Goal: Task Accomplishment & Management: Manage account settings

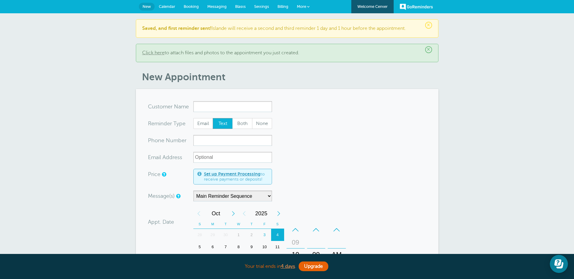
click at [253, 107] on input "x-no-autofill" at bounding box center [232, 106] width 79 height 11
click at [243, 121] on span "Not available" at bounding box center [232, 119] width 73 height 8
type input "Notavailable"
type input "Not available"
radio input "false"
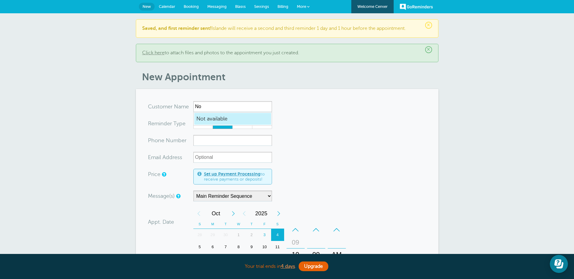
radio input "true"
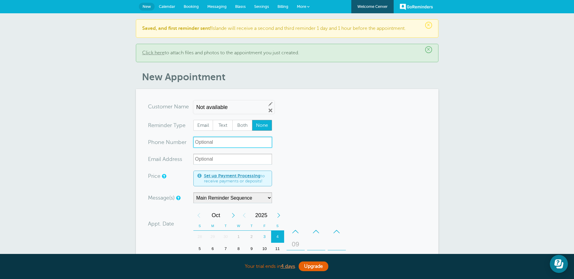
click at [221, 142] on input "xxx-no-autofill" at bounding box center [232, 142] width 79 height 11
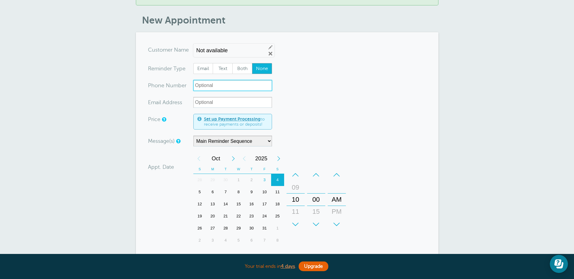
scroll to position [121, 0]
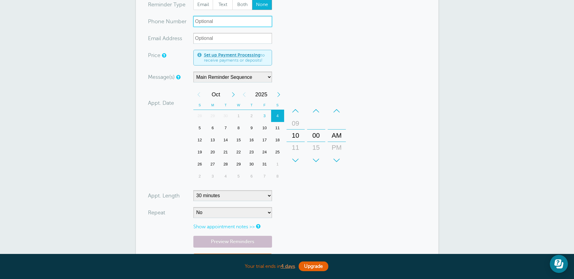
click at [277, 116] on div "4" at bounding box center [277, 116] width 13 height 12
click at [296, 158] on div "+" at bounding box center [295, 161] width 18 height 12
click at [338, 148] on div "PM" at bounding box center [336, 148] width 15 height 12
click at [296, 144] on div "01" at bounding box center [295, 148] width 15 height 12
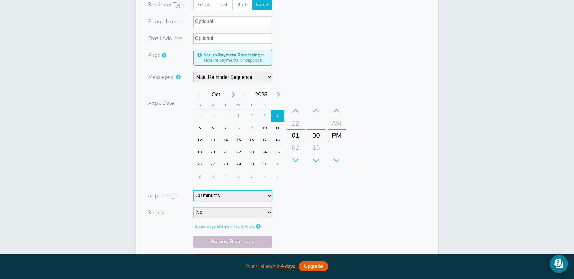
click at [268, 194] on select "5 minutes 10 minutes 15 minutes 20 minutes 25 minutes 30 minutes 35 minutes 40 …" at bounding box center [232, 196] width 79 height 11
select select "600"
click at [193, 191] on select "5 minutes 10 minutes 15 minutes 20 minutes 25 minutes 30 minutes 35 minutes 40 …" at bounding box center [232, 196] width 79 height 11
click at [318, 196] on form "You are creating a new customer. To use an existing customer select one from th…" at bounding box center [287, 130] width 278 height 301
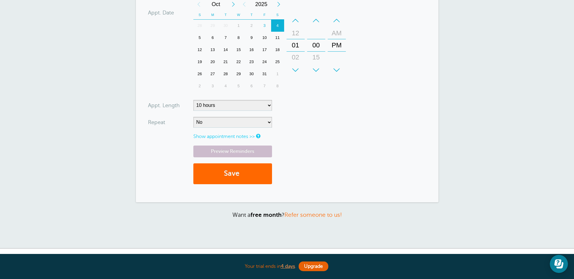
scroll to position [212, 0]
click at [223, 173] on button "Save" at bounding box center [232, 173] width 79 height 21
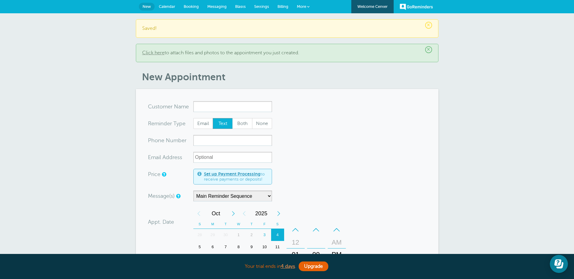
click at [259, 4] on link "Settings" at bounding box center [261, 6] width 23 height 13
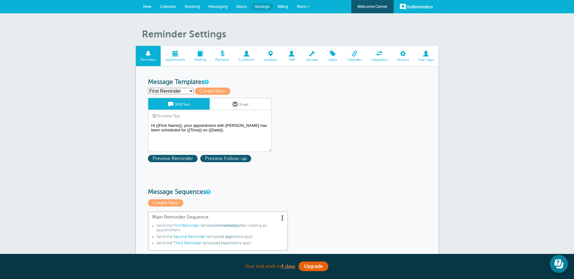
click at [173, 54] on span at bounding box center [175, 54] width 29 height 6
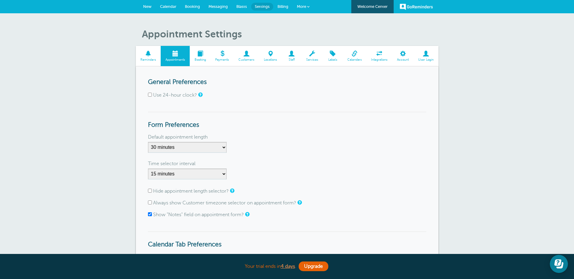
click at [199, 53] on span at bounding box center [200, 54] width 21 height 6
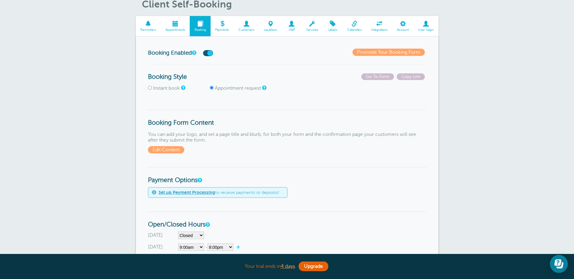
scroll to position [121, 0]
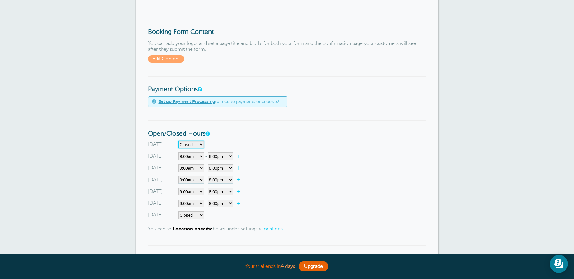
click at [202, 144] on select"] "Closed 12:00am 12:15am 12:30am 12:45am 1:00am 1:15am 1:30am 1:45am 2:00am 2:15a…" at bounding box center [191, 145] width 26 height 8
select select"] "9"
click at [178, 141] on select"] "Closed 12:00am 12:15am 12:30am 12:45am 1:00am 1:15am 1:30am 1:45am 2:00am 2:15a…" at bounding box center [191, 145] width 26 height 8
click at [231, 145] on select"] "12:00am 12:15am 12:30am 12:45am 1:00am 1:15am 1:30am 1:45am 2:00am 2:15am 2:30a…" at bounding box center [221, 145] width 26 height 8
click at [208, 141] on select"] "12:00am 12:15am 12:30am 12:45am 1:00am 1:15am 1:30am 1:45am 2:00am 2:15am 2:30a…" at bounding box center [221, 145] width 26 height 8
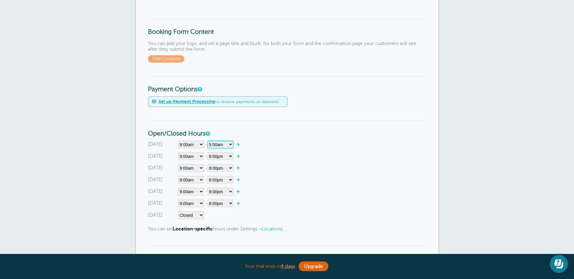
click at [228, 144] on select"] "12:00am 12:15am 12:30am 12:45am 1:00am 1:15am 1:30am 1:45am 2:00am 2:15am 2:30a…" at bounding box center [221, 145] width 26 height 8
select select"] "17"
click at [208, 141] on select"] "12:00am 12:15am 12:30am 12:45am 1:00am 1:15am 1:30am 1:45am 2:00am 2:15am 2:30a…" at bounding box center [221, 145] width 26 height 8
click at [200, 216] on select"] "Closed 12:00am 12:15am 12:30am 12:45am 1:00am 1:15am 1:30am 1:45am 2:00am 2:15a…" at bounding box center [191, 216] width 26 height 8
select select"] "8"
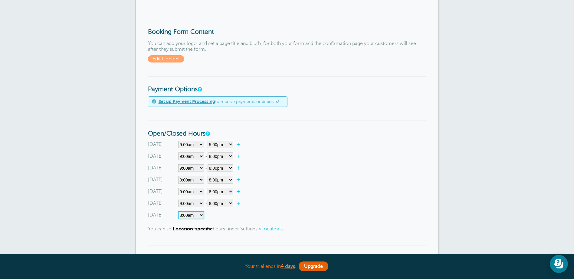
click at [178, 212] on select"] "Closed 12:00am 12:15am 12:30am 12:45am 1:00am 1:15am 1:30am 1:45am 2:00am 2:15a…" at bounding box center [191, 216] width 26 height 8
click at [228, 214] on select"] "12:00am 12:15am 12:30am 12:45am 1:00am 1:15am 1:30am 1:45am 2:00am 2:15am 2:30a…" at bounding box center [221, 216] width 26 height 8
select select"] "12"
click at [208, 212] on select"] "12:00am 12:15am 12:30am 12:45am 1:00am 1:15am 1:30am 1:45am 2:00am 2:15am 2:30a…" at bounding box center [221, 216] width 26 height 8
click at [239, 214] on link "+" at bounding box center [239, 215] width 13 height 6
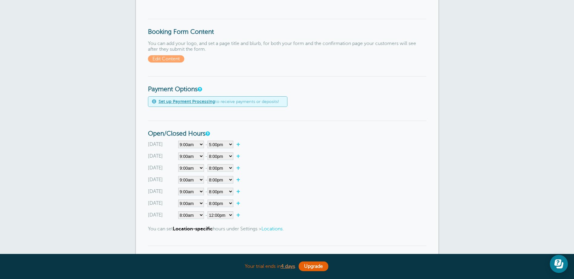
select select"] "12.25"
select select"] "12.5"
click at [240, 224] on link "×" at bounding box center [238, 224] width 13 height 6
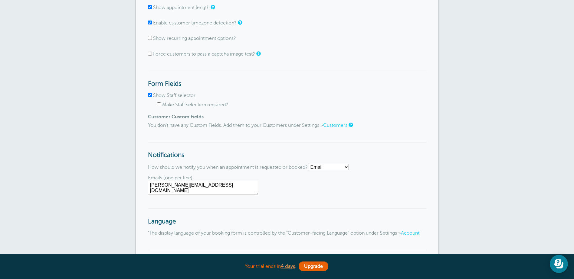
scroll to position [665, 0]
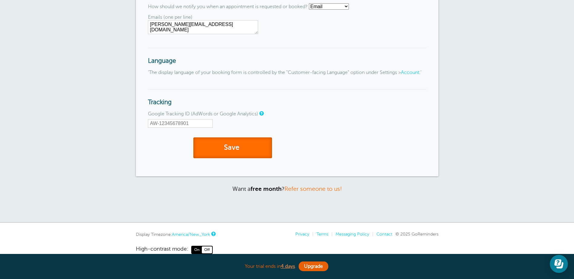
click at [230, 153] on button "Save" at bounding box center [232, 148] width 79 height 21
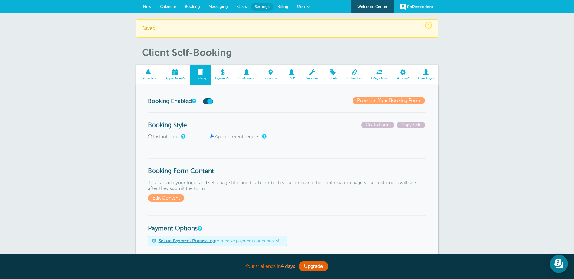
click at [175, 74] on span at bounding box center [175, 73] width 29 height 6
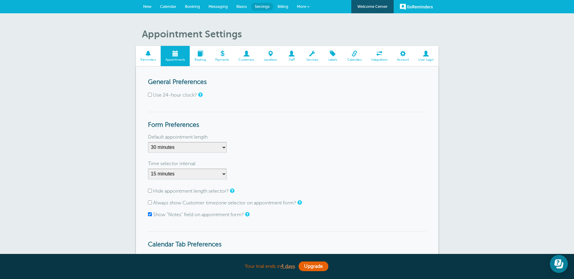
drag, startPoint x: 170, startPoint y: 5, endPoint x: 176, endPoint y: 6, distance: 5.7
click at [170, 5] on span "Calendar" at bounding box center [168, 6] width 16 height 5
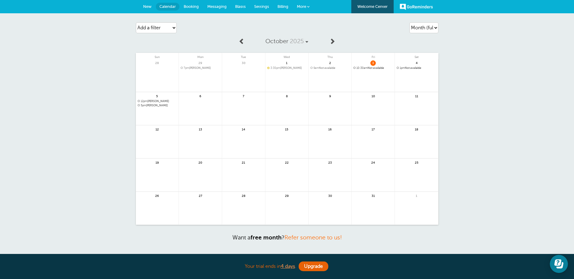
click at [192, 6] on span "Booking" at bounding box center [191, 6] width 15 height 5
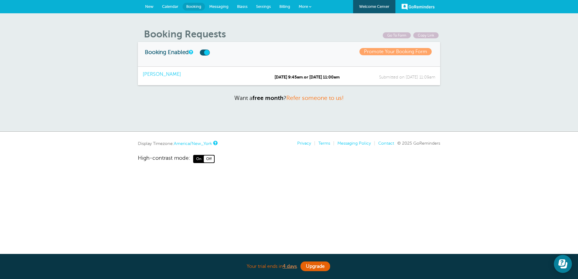
click at [169, 7] on span "Calendar" at bounding box center [170, 6] width 16 height 5
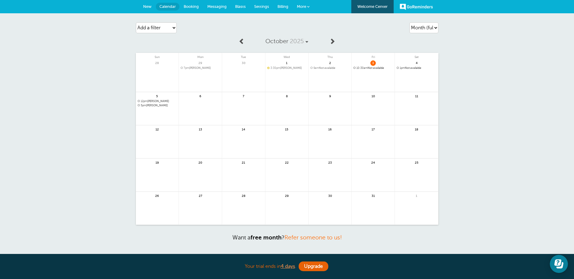
click at [188, 7] on span "Booking" at bounding box center [191, 6] width 15 height 5
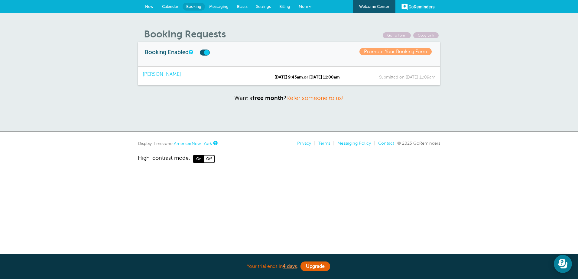
click at [176, 74] on span "[PERSON_NAME]" at bounding box center [209, 75] width 132 height 6
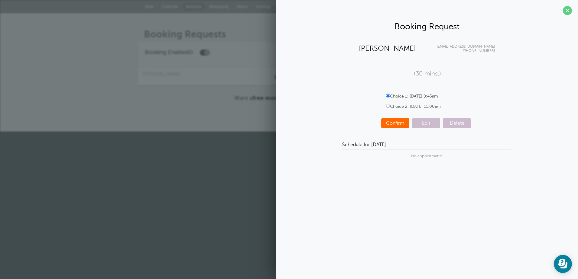
click at [397, 122] on span "Confirm" at bounding box center [395, 123] width 28 height 10
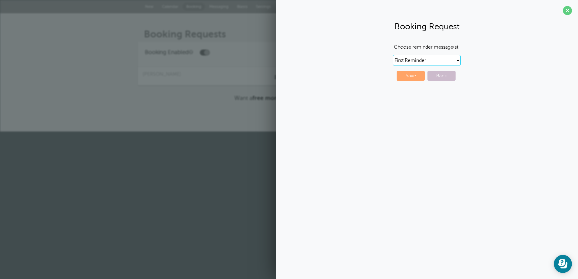
click at [449, 58] on select "First Reminder Second Reminder Third Reminder Main Reminder Sequence" at bounding box center [427, 60] width 68 height 11
select select "162238"
click at [393, 55] on select "First Reminder Second Reminder Third Reminder Main Reminder Sequence" at bounding box center [427, 60] width 68 height 11
click at [412, 72] on span "Save" at bounding box center [411, 76] width 28 height 10
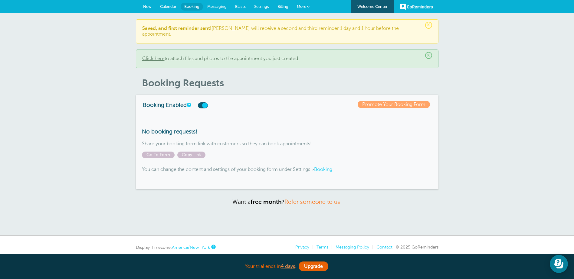
drag, startPoint x: 167, startPoint y: 5, endPoint x: 180, endPoint y: 9, distance: 13.4
click at [167, 5] on span "Calendar" at bounding box center [168, 6] width 16 height 5
